Goal: Check status

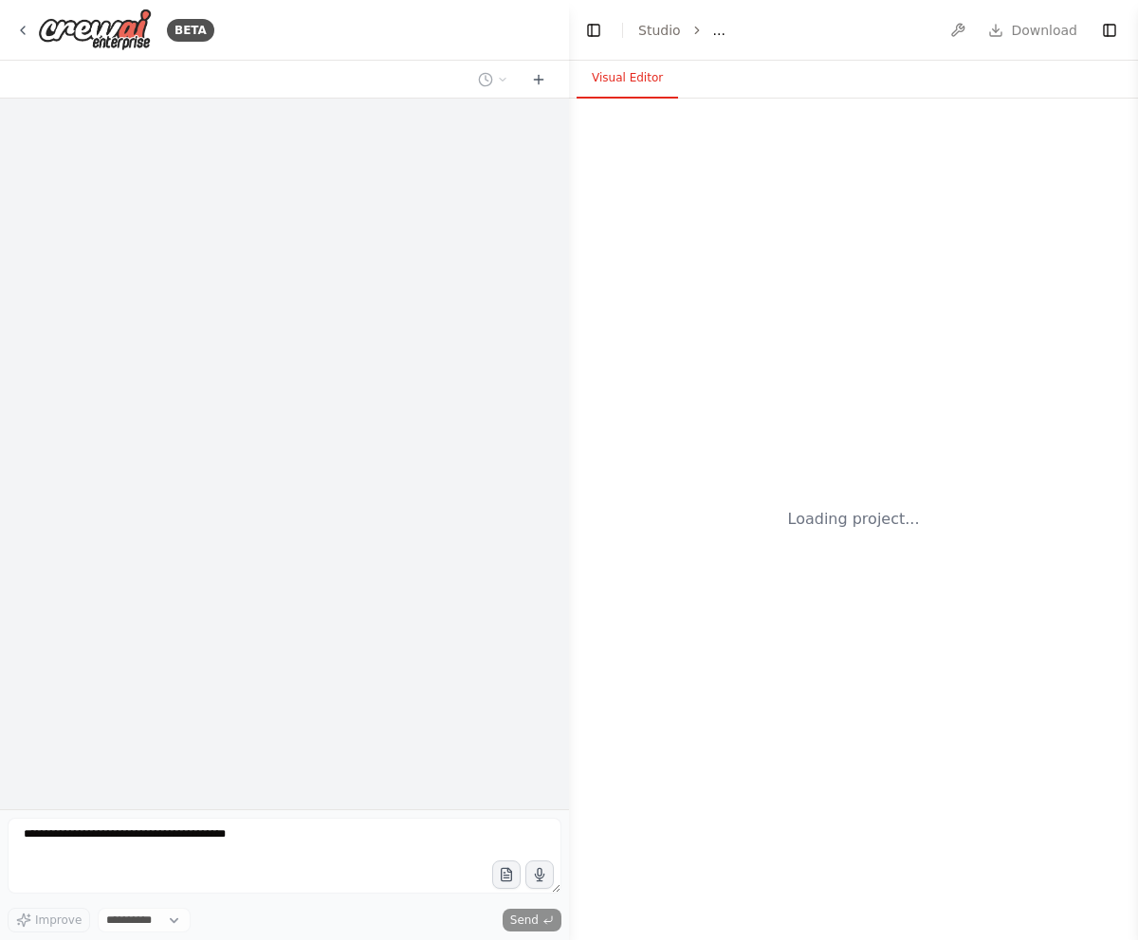
select select "****"
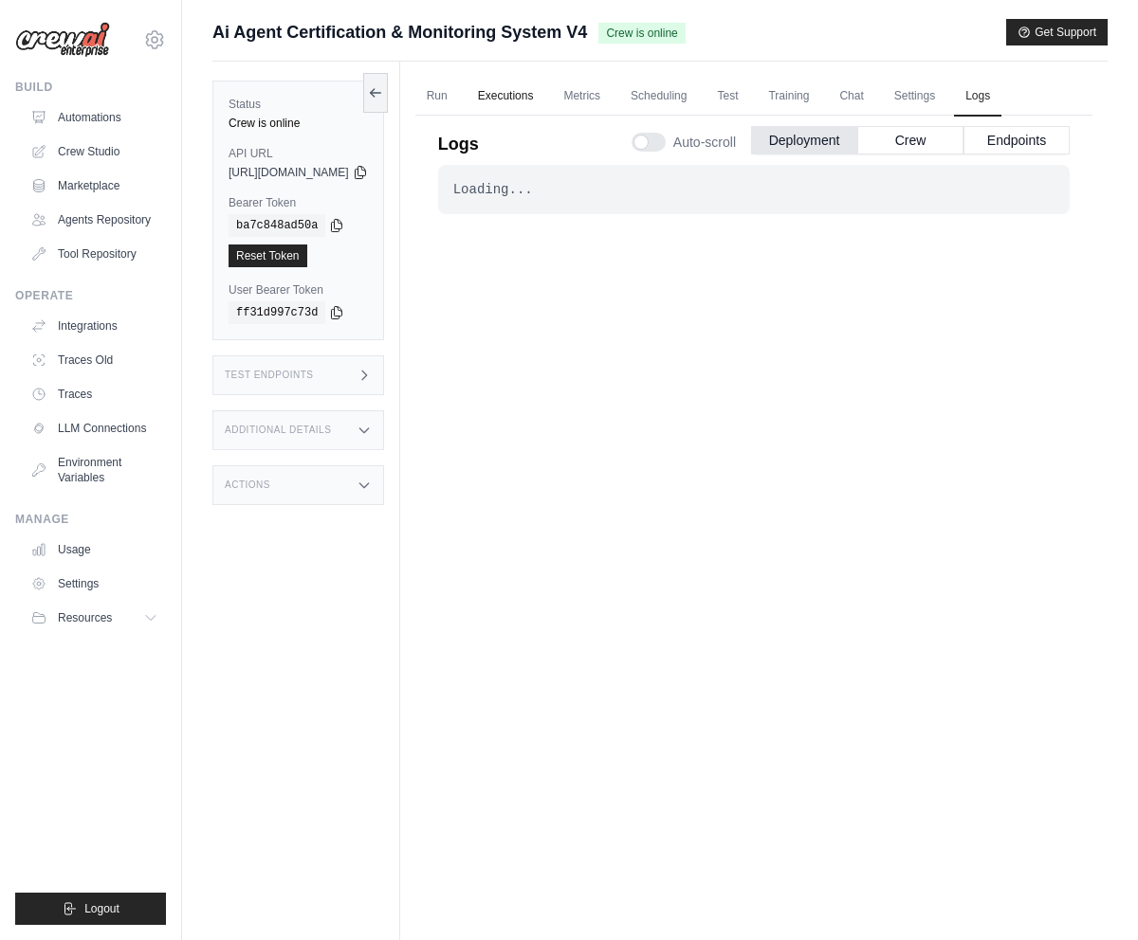
click at [545, 94] on link "Executions" at bounding box center [505, 97] width 79 height 40
